Goal: Transaction & Acquisition: Subscribe to service/newsletter

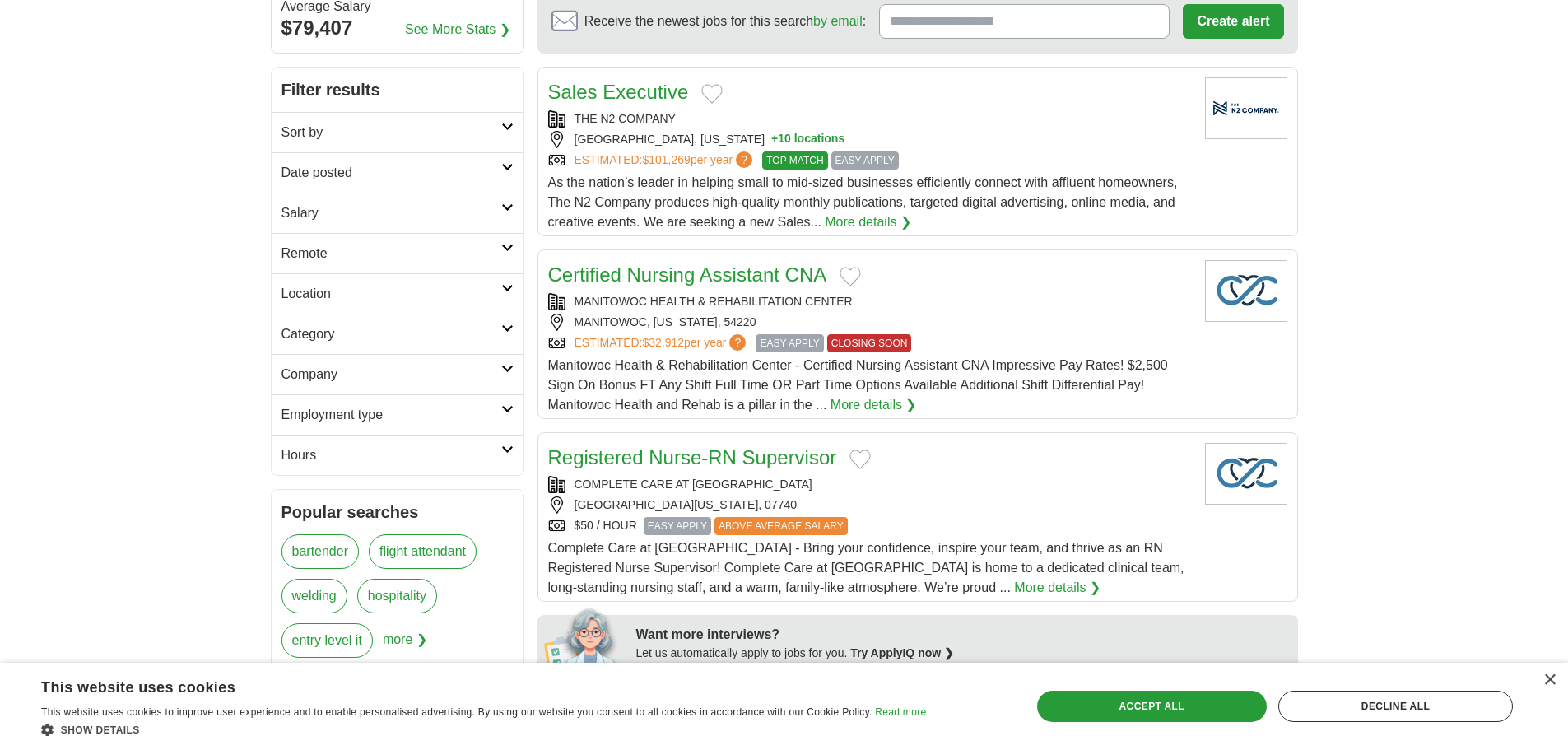
scroll to position [247, 0]
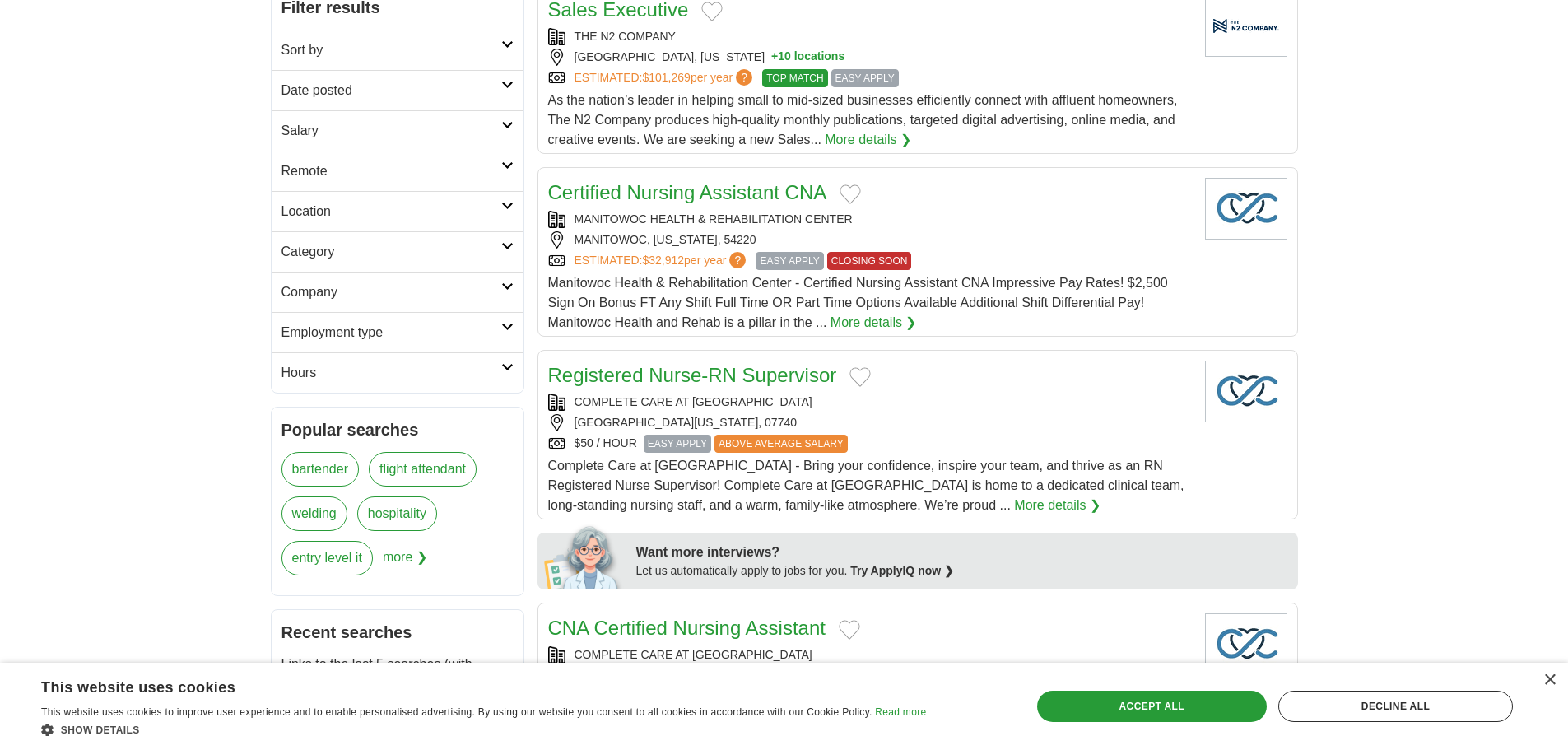
click at [396, 557] on span "more ❯" at bounding box center [405, 562] width 44 height 44
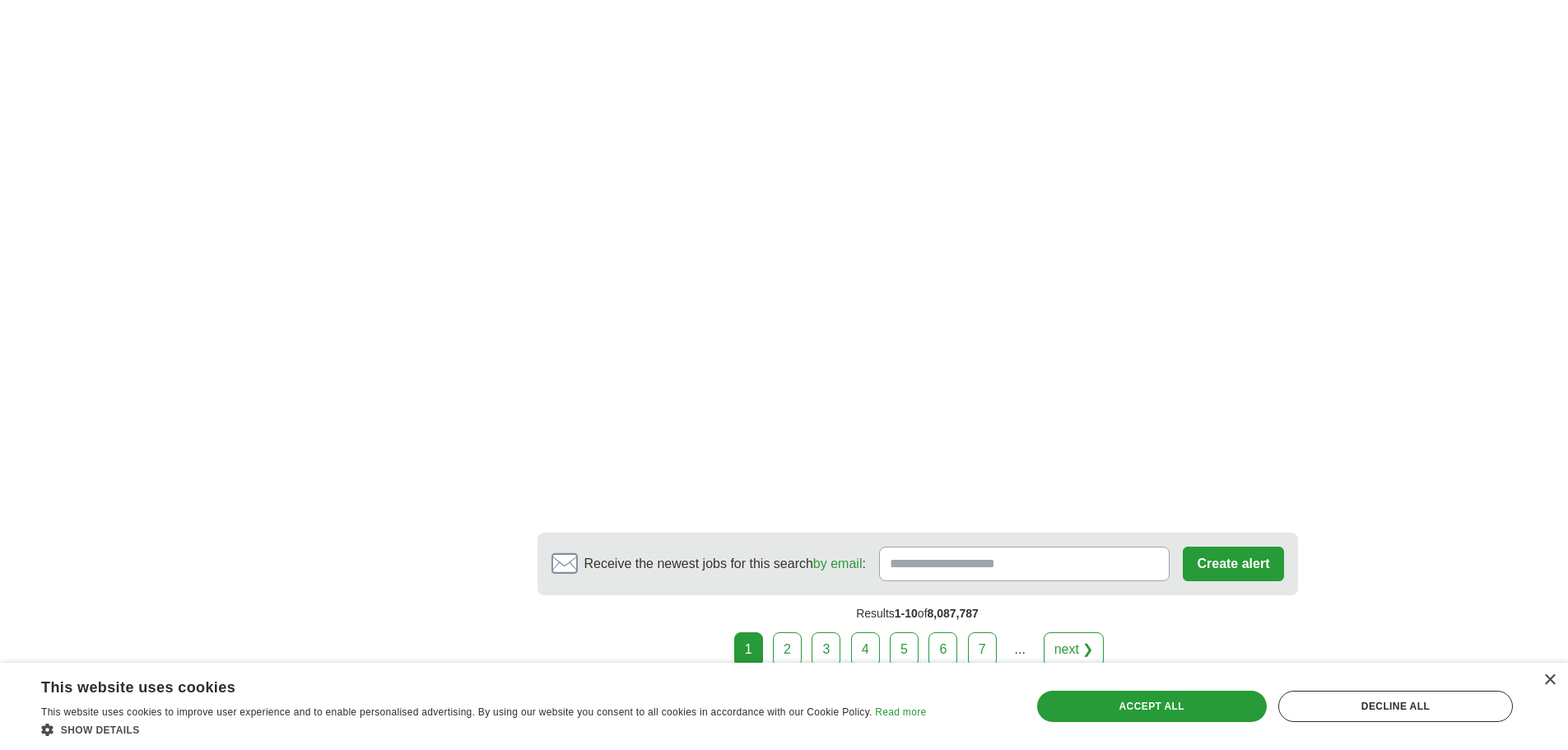
scroll to position [2797, 0]
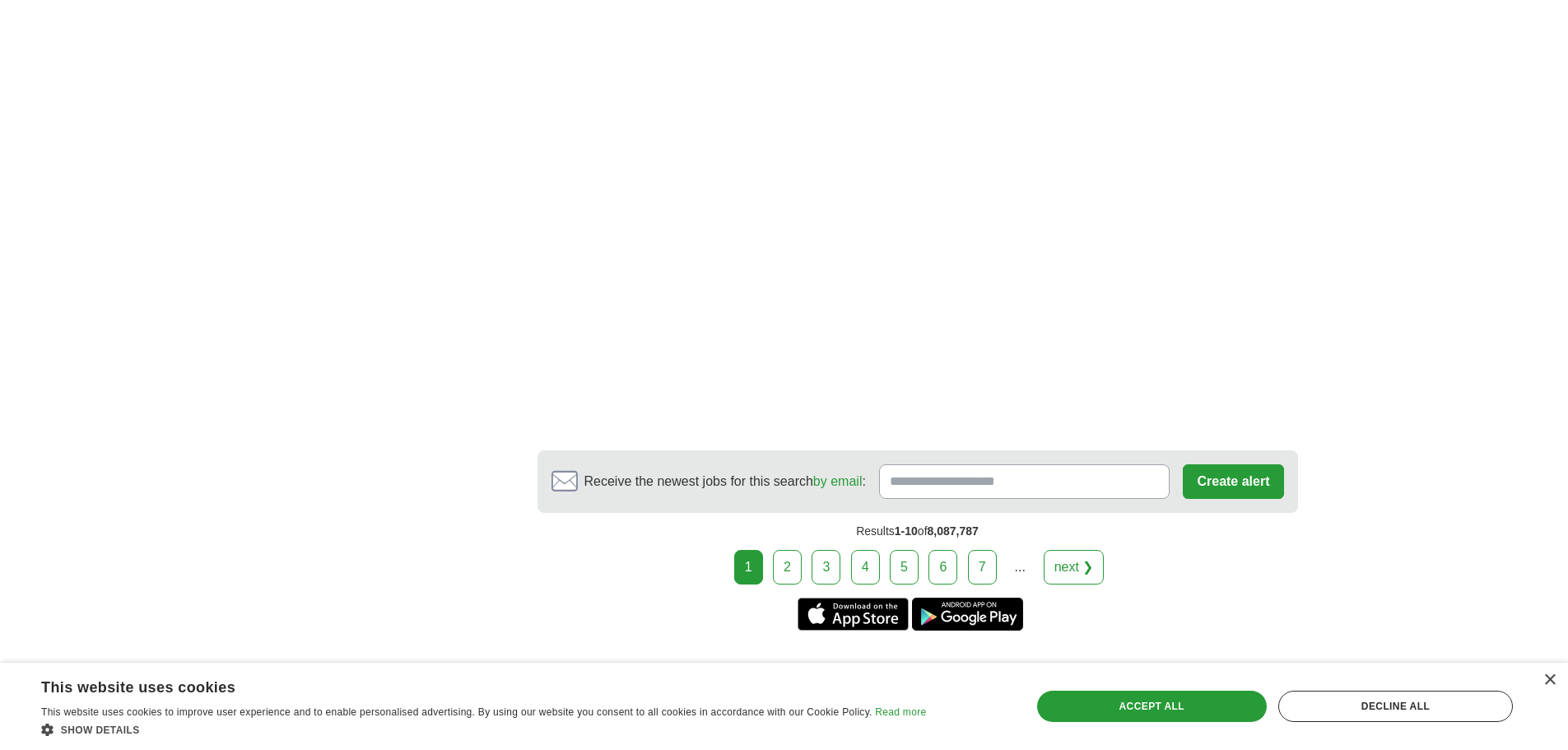
click at [782, 550] on link "2" at bounding box center [788, 567] width 29 height 35
click at [791, 550] on link "2" at bounding box center [788, 567] width 29 height 35
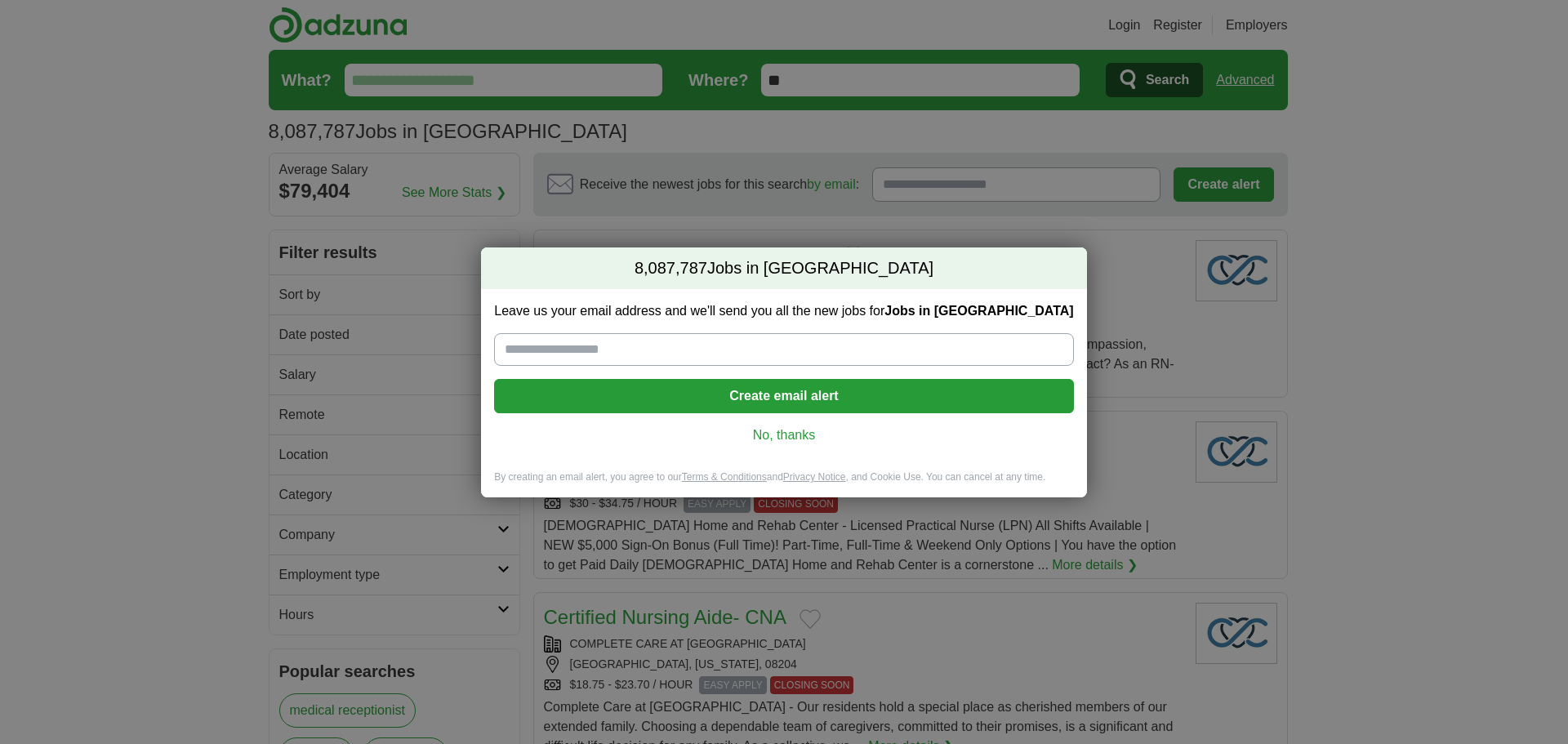
click at [567, 351] on input "Leave us your email address and we'll send you all the new jobs for Jobs in [GE…" at bounding box center [783, 349] width 578 height 33
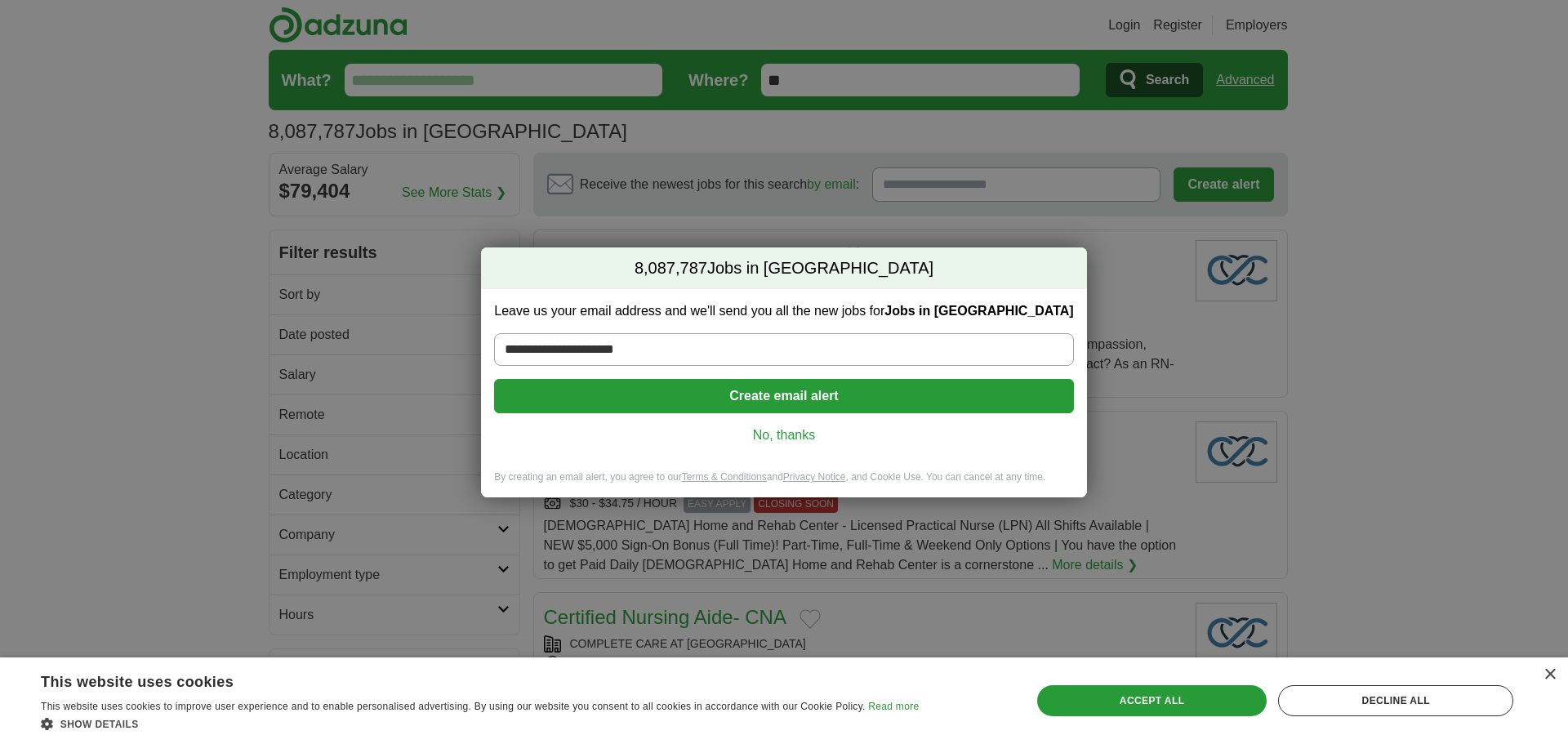
type input "**********"
click at [673, 402] on button "Create email alert" at bounding box center [783, 396] width 578 height 35
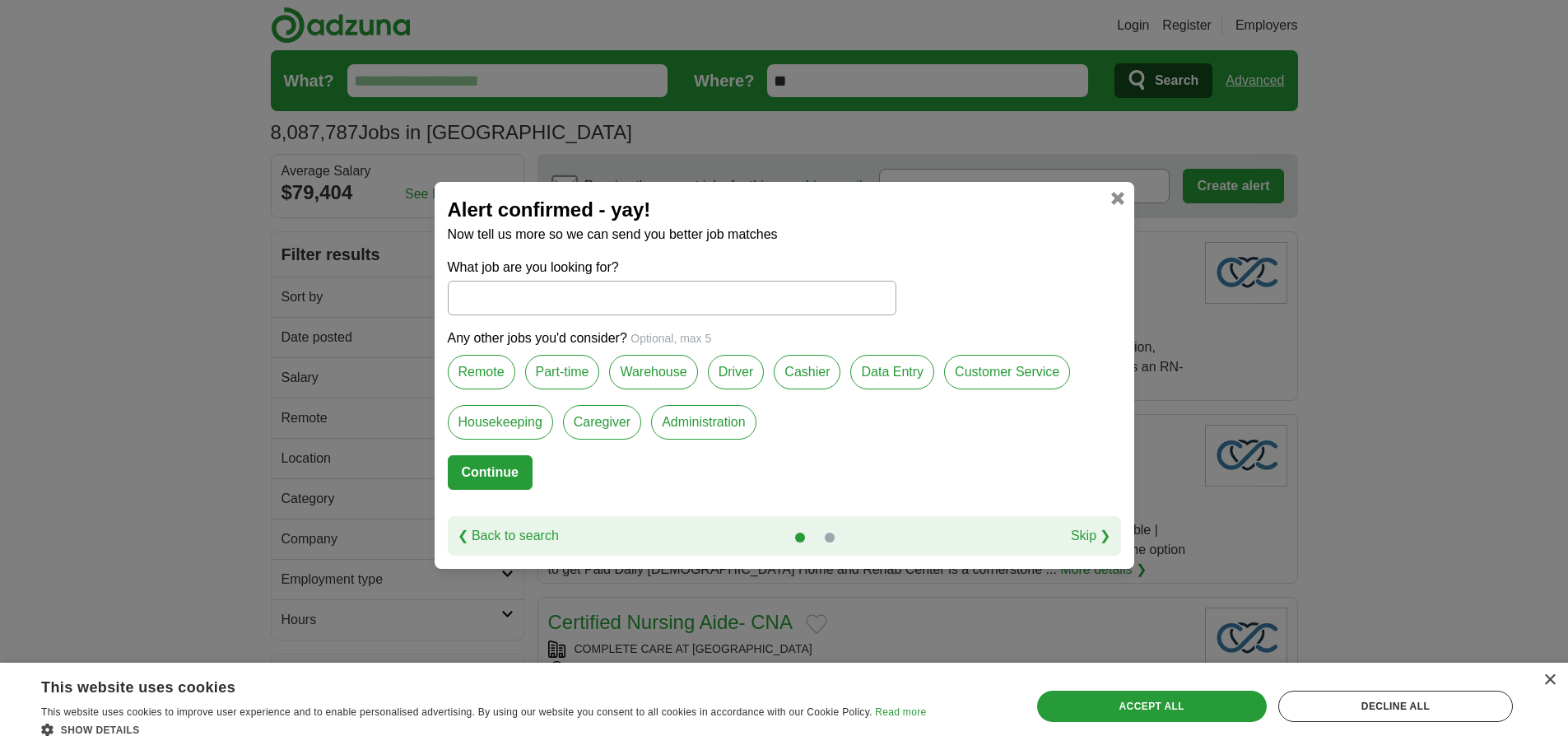
click at [514, 306] on input "What job are you looking for?" at bounding box center [672, 297] width 448 height 35
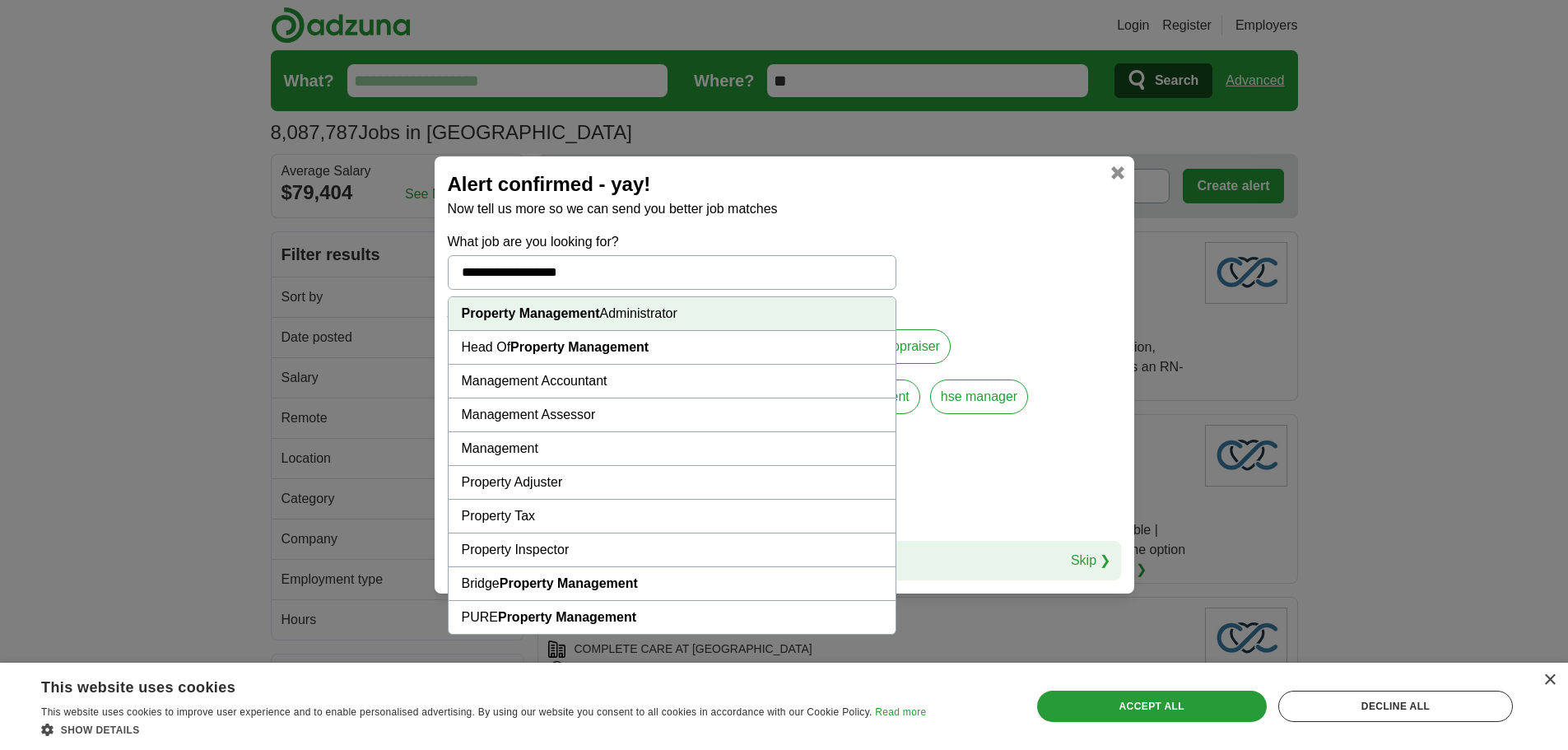
click at [594, 583] on strong "Property Management" at bounding box center [569, 583] width 138 height 14
type input "**********"
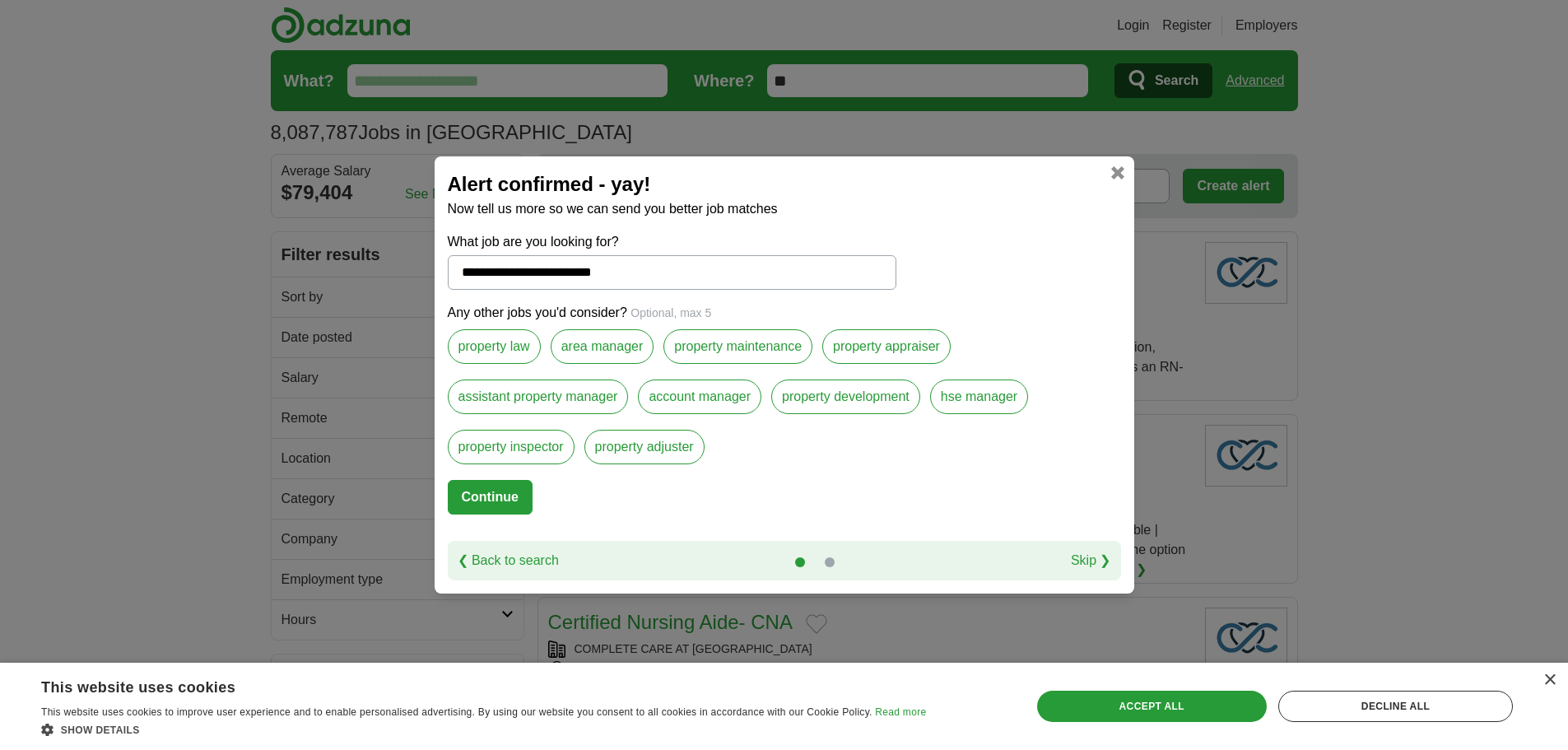
click at [518, 496] on button "Continue" at bounding box center [489, 497] width 84 height 35
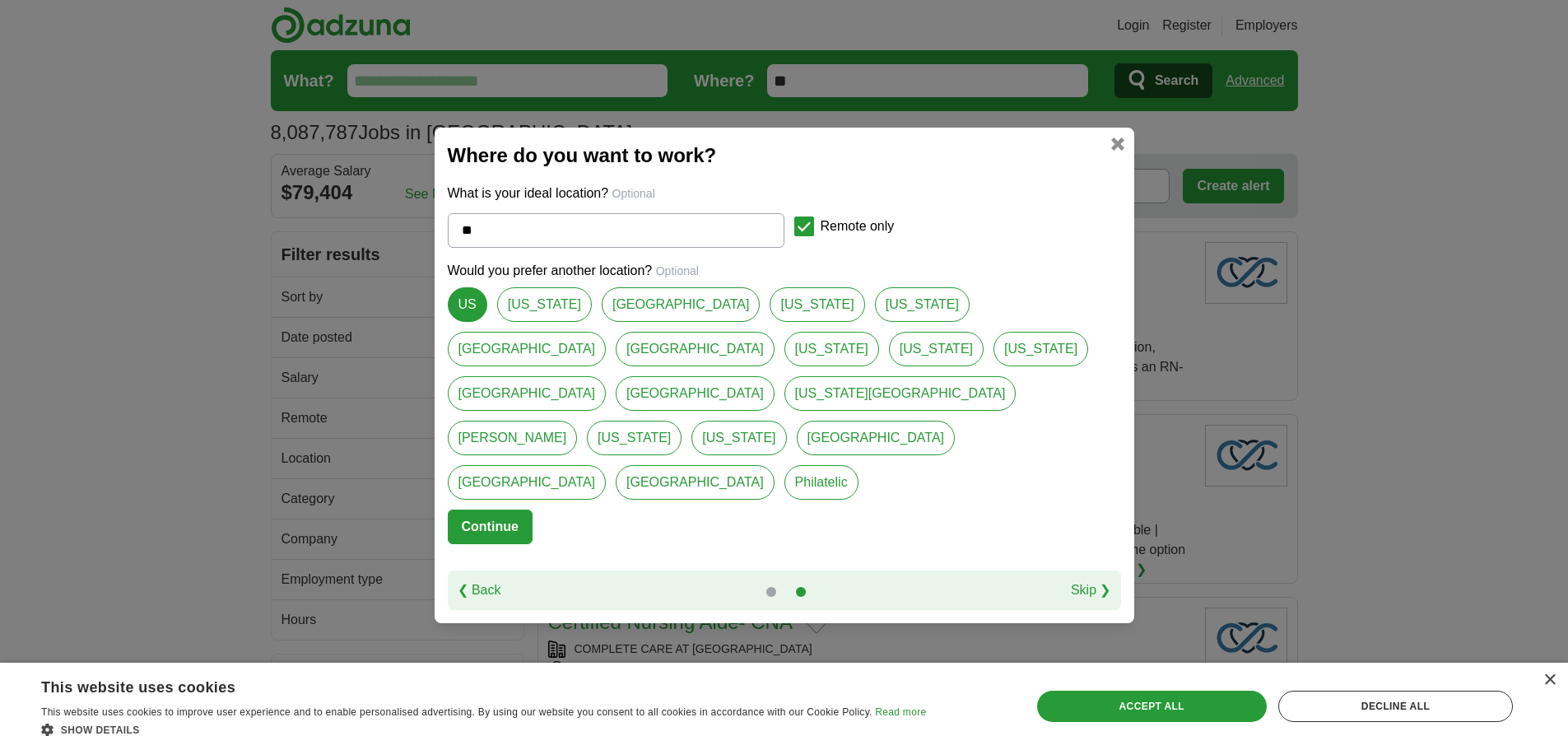
click at [510, 510] on button "Continue" at bounding box center [489, 527] width 84 height 35
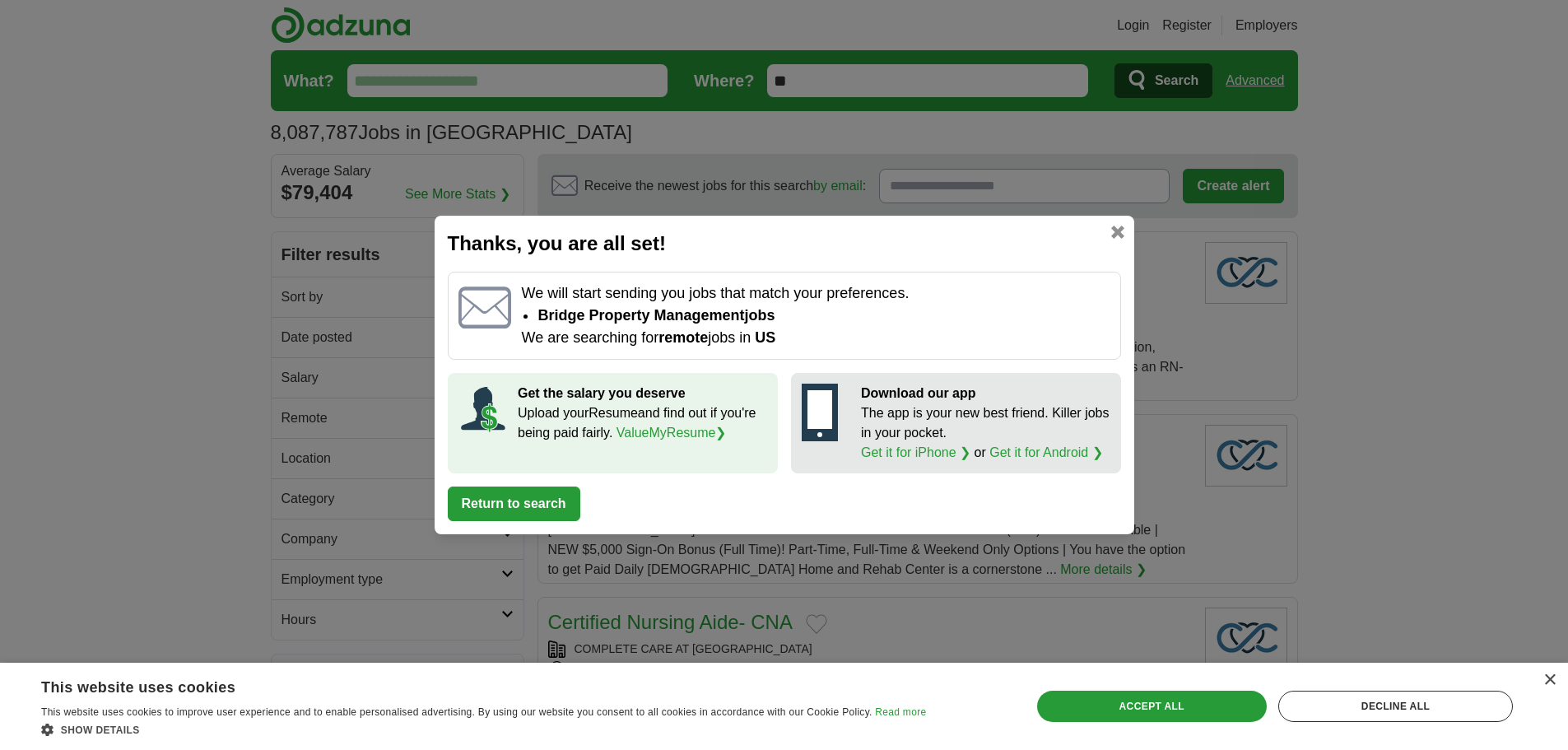
click at [667, 427] on link "ValueMyResume ❯" at bounding box center [671, 432] width 110 height 14
click at [673, 434] on link "ValueMyResume ❯" at bounding box center [671, 432] width 110 height 14
